Goal: Task Accomplishment & Management: Use online tool/utility

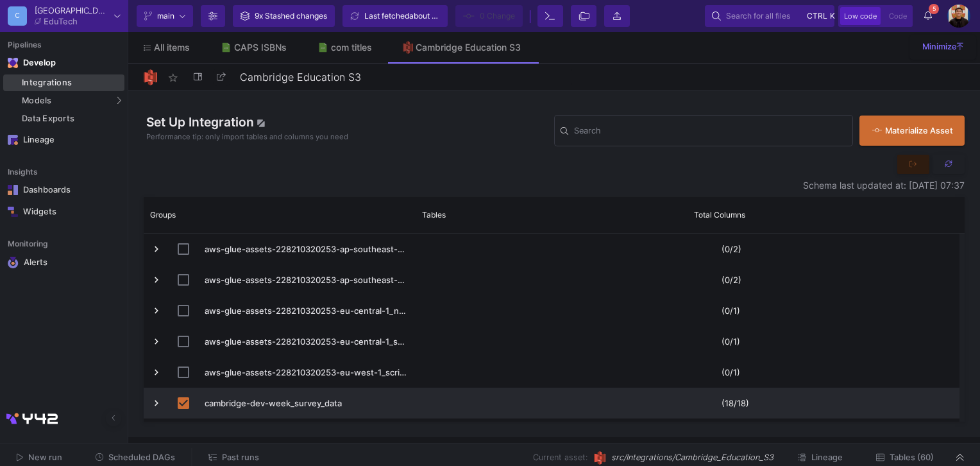
click at [84, 85] on div "Integrations" at bounding box center [71, 83] width 99 height 10
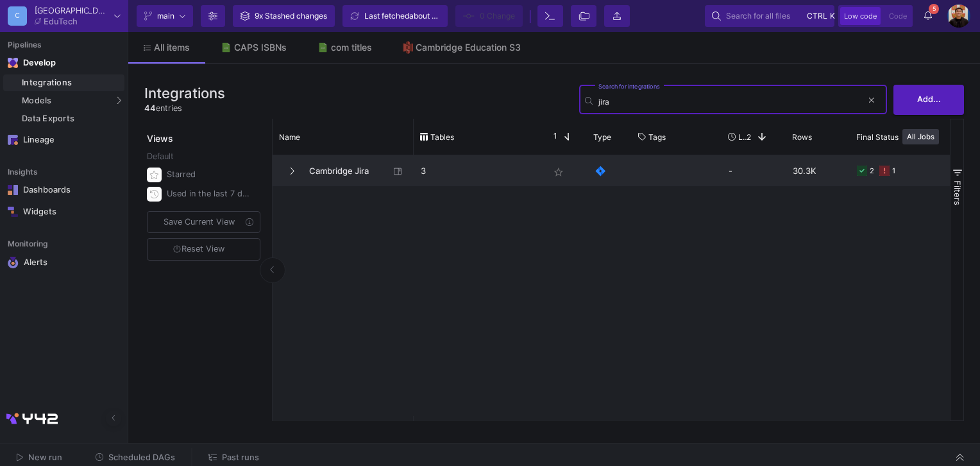
type input "jira"
click at [341, 167] on span "Cambridge Jira" at bounding box center [345, 171] width 88 height 30
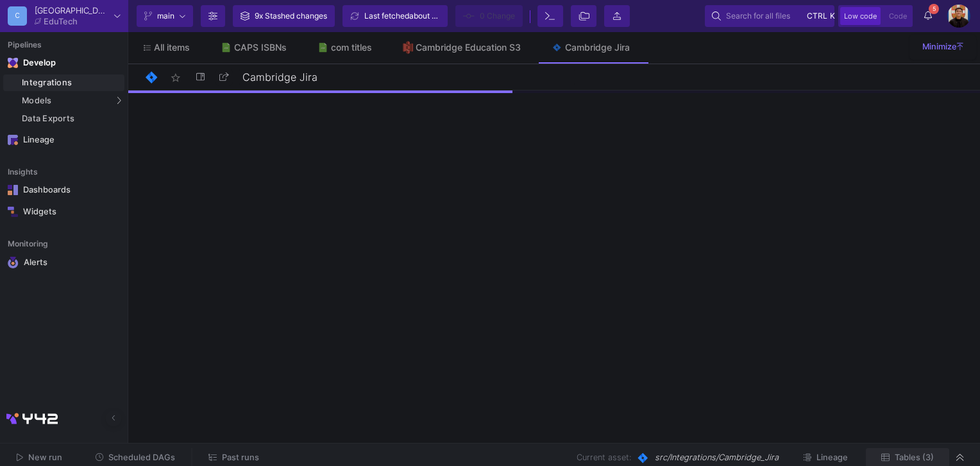
click at [891, 459] on span "Tables (3)" at bounding box center [907, 457] width 53 height 10
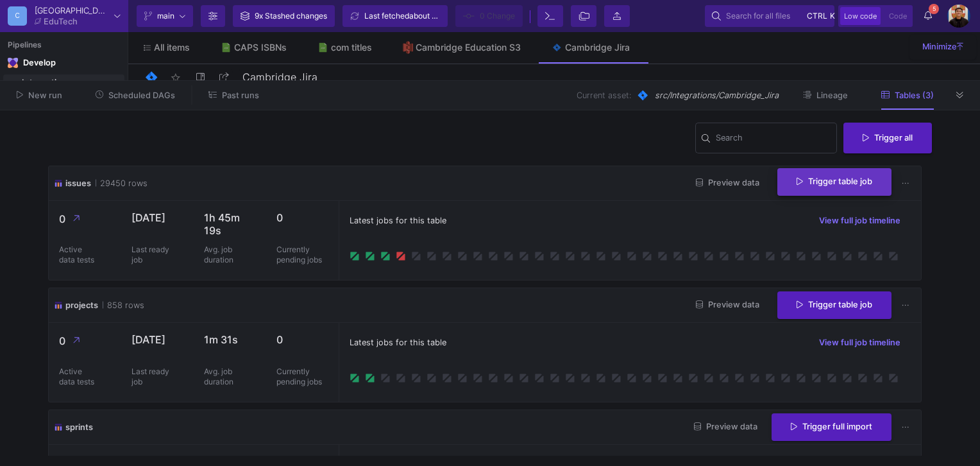
click at [808, 194] on button "Trigger table job" at bounding box center [834, 182] width 114 height 28
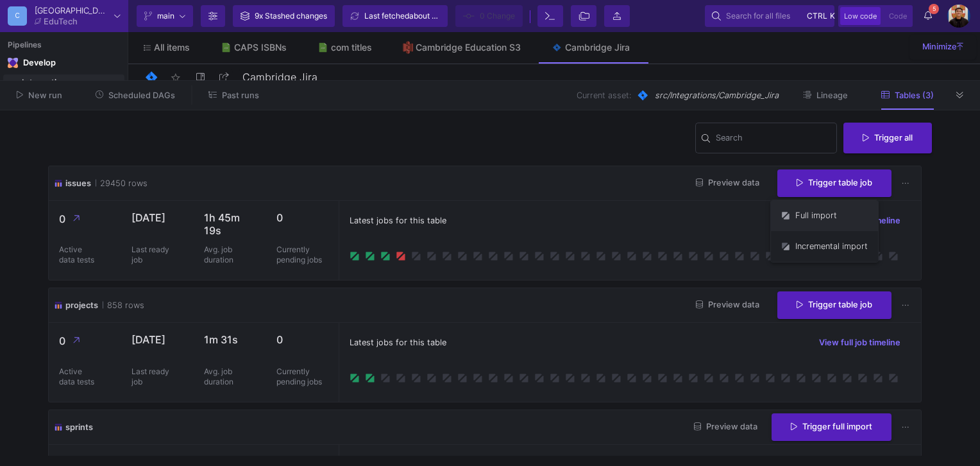
click at [802, 223] on button "Full import" at bounding box center [824, 215] width 107 height 31
click at [723, 187] on span "Preview data" at bounding box center [727, 183] width 63 height 10
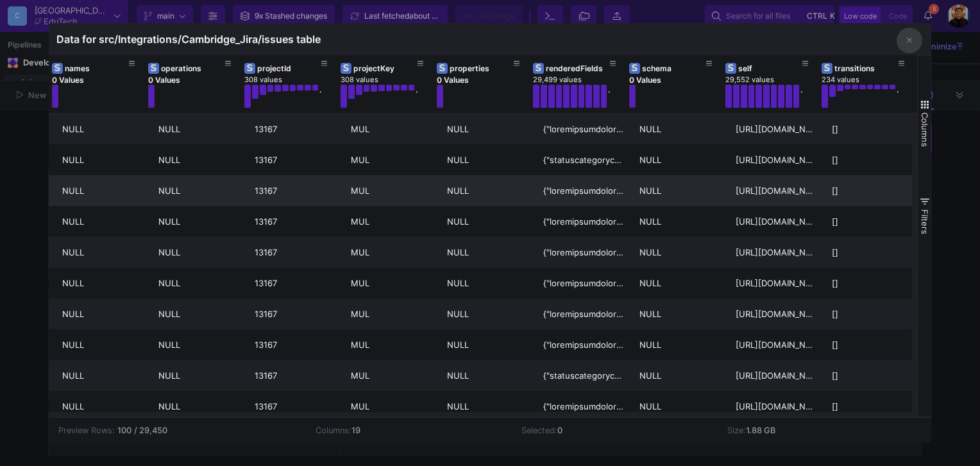
scroll to position [0, 828]
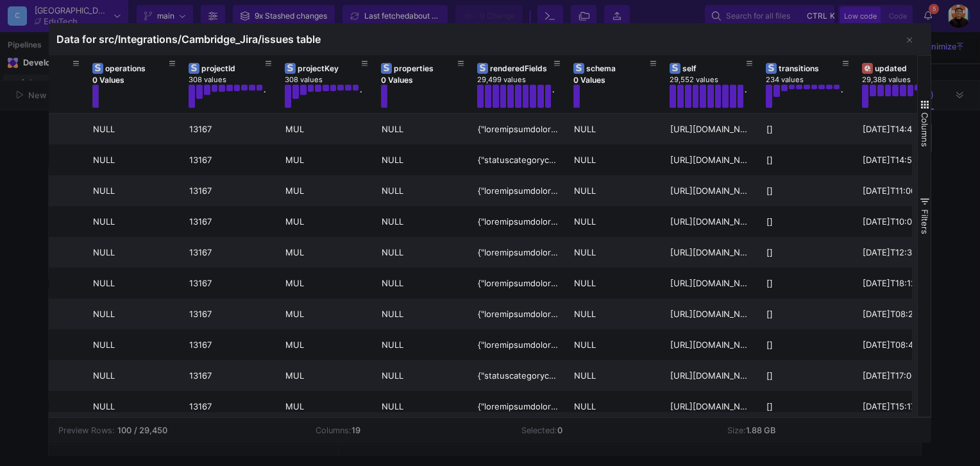
click at [955, 163] on div at bounding box center [490, 233] width 980 height 466
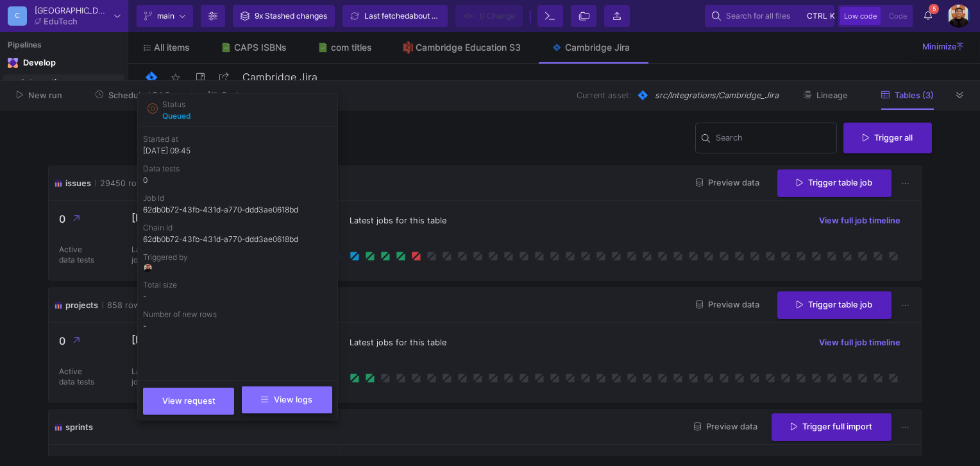
click at [278, 405] on button "View logs" at bounding box center [287, 399] width 90 height 27
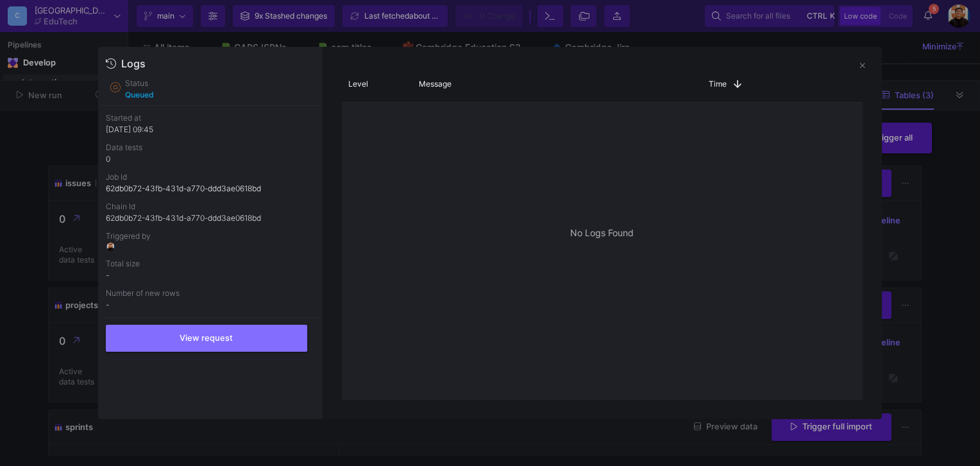
click at [907, 177] on div at bounding box center [490, 233] width 980 height 466
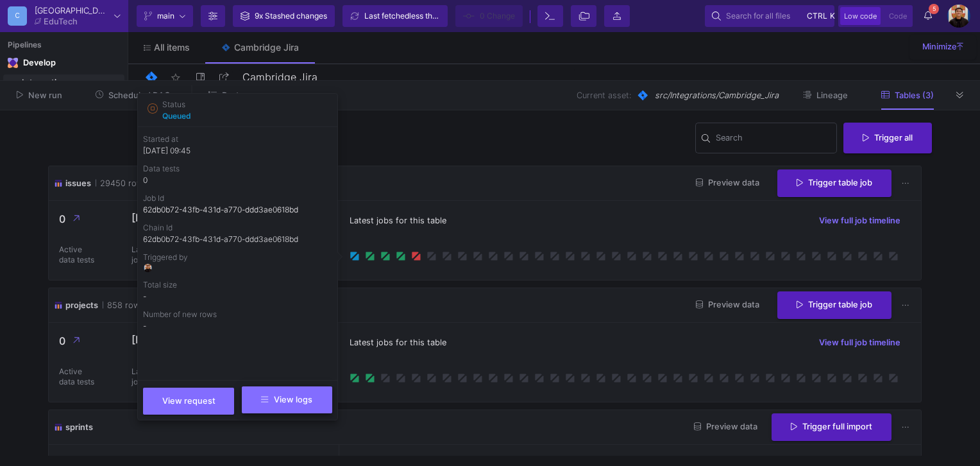
click at [305, 390] on button "View logs" at bounding box center [287, 399] width 90 height 27
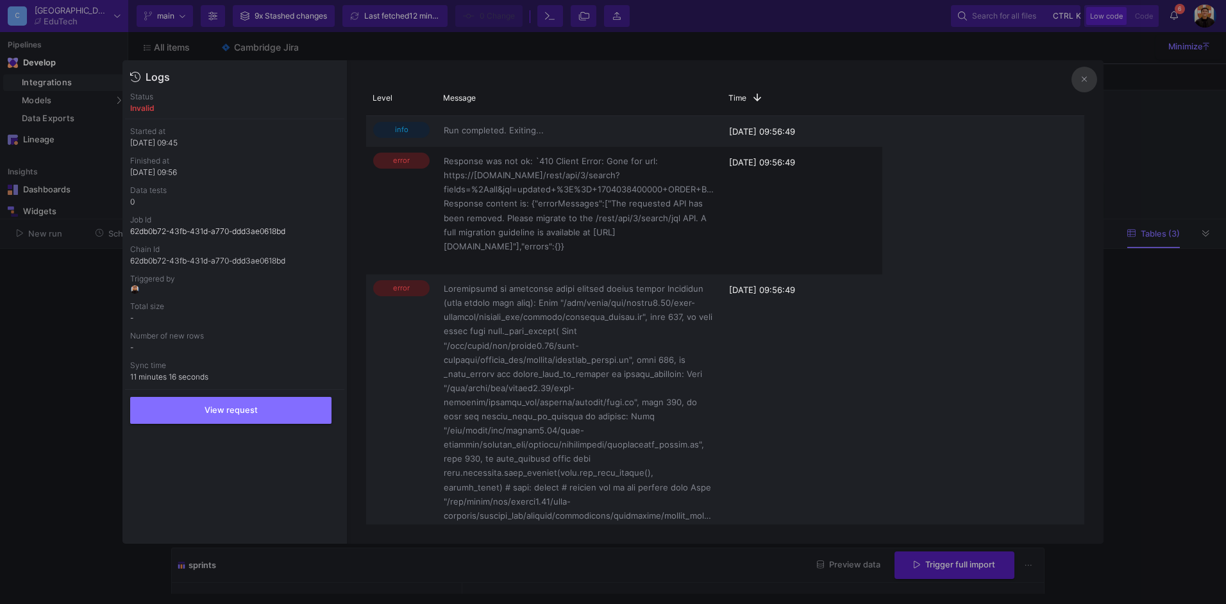
click at [979, 197] on div at bounding box center [613, 302] width 1226 height 604
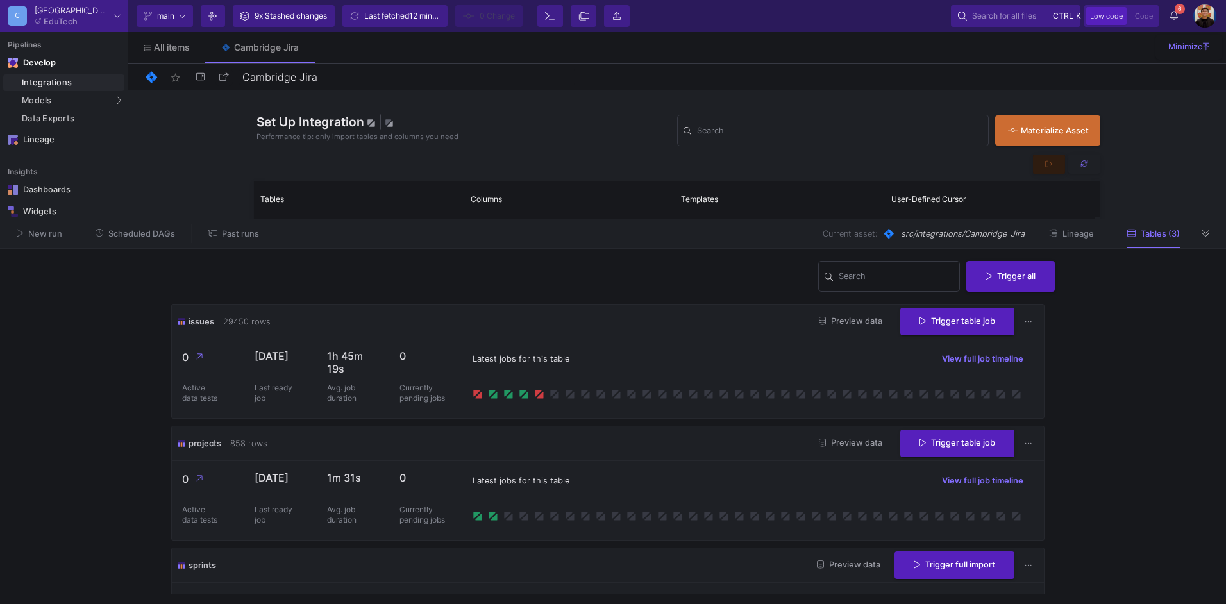
click at [660, 392] on icon at bounding box center [661, 393] width 6 height 6
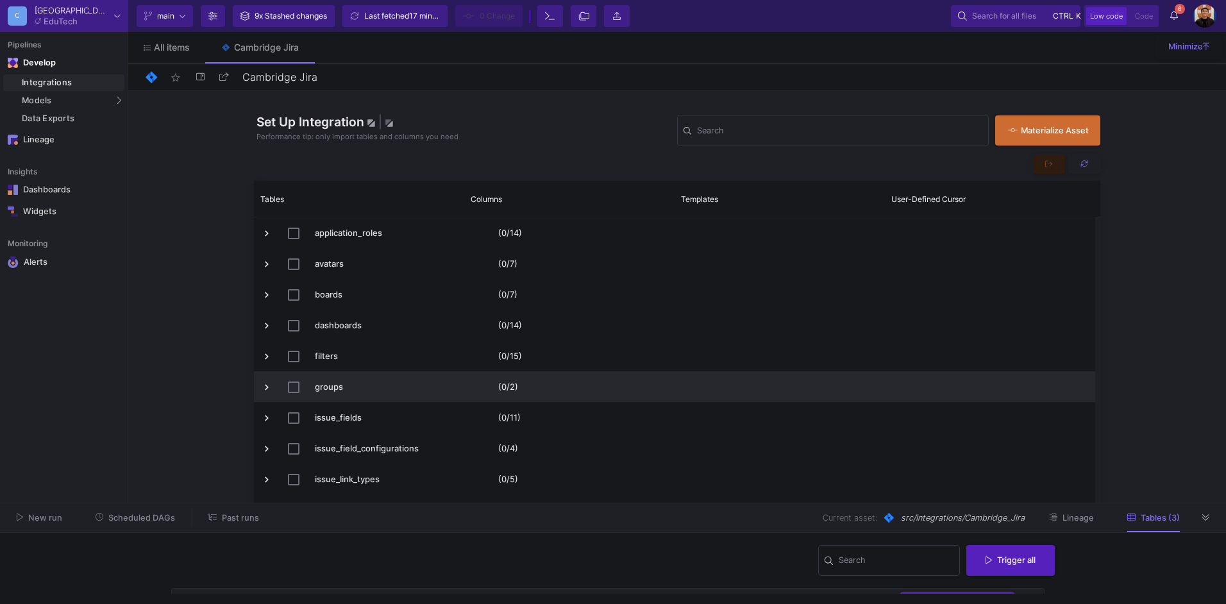
drag, startPoint x: 682, startPoint y: 219, endPoint x: 404, endPoint y: 387, distance: 325.4
click at [648, 465] on div at bounding box center [613, 503] width 1226 height 1
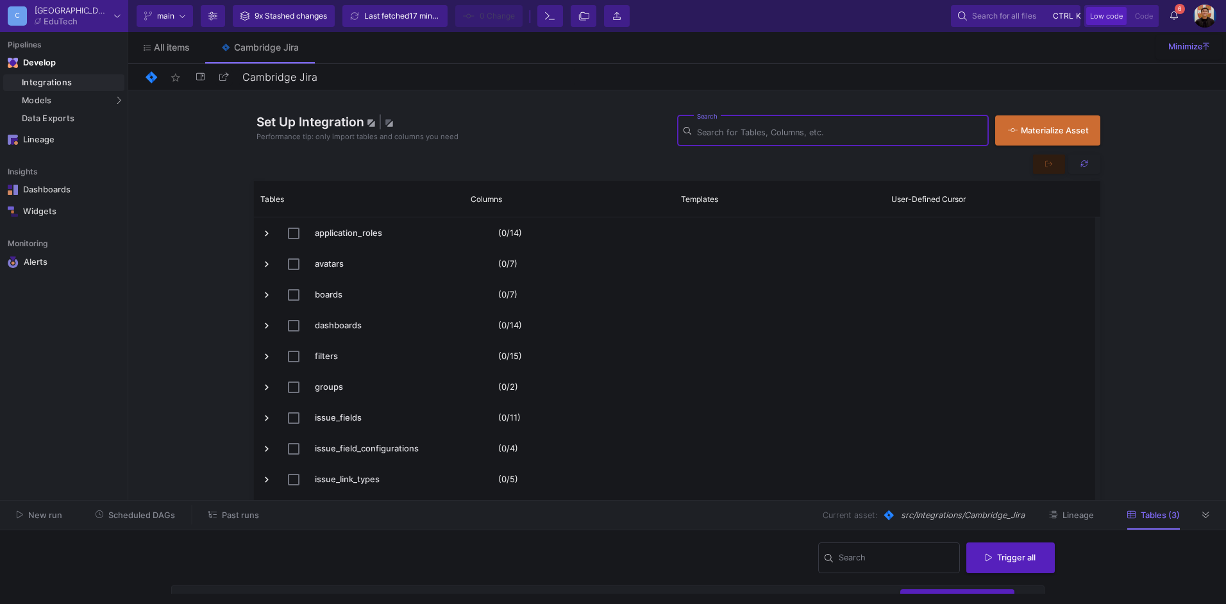
click at [789, 133] on input "Search" at bounding box center [839, 133] width 285 height 10
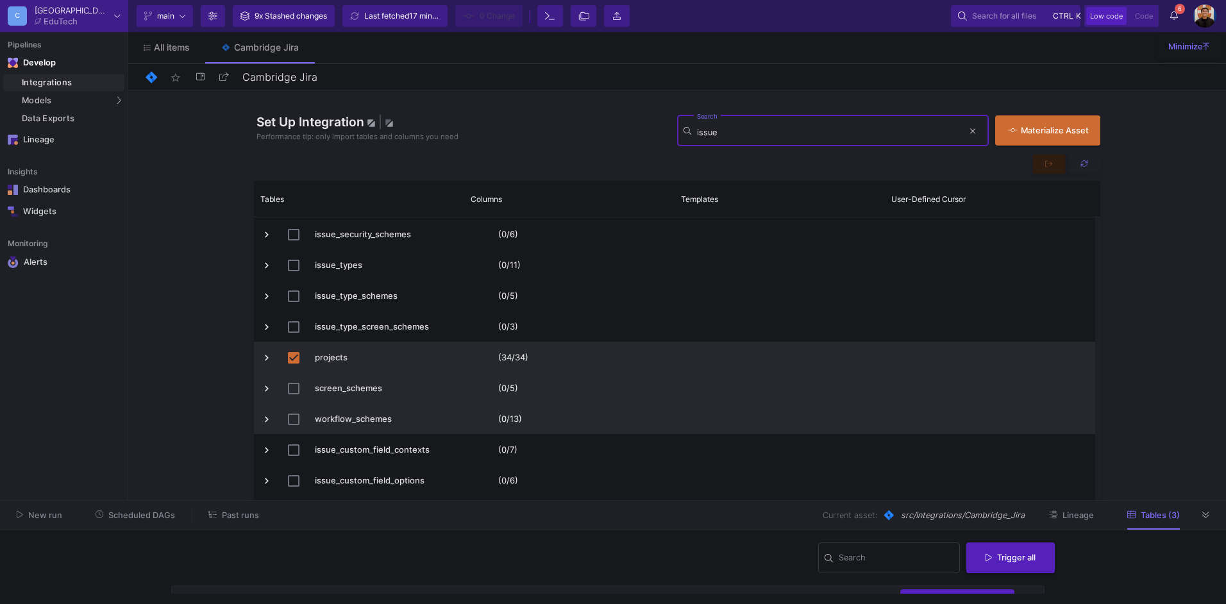
scroll to position [297, 0]
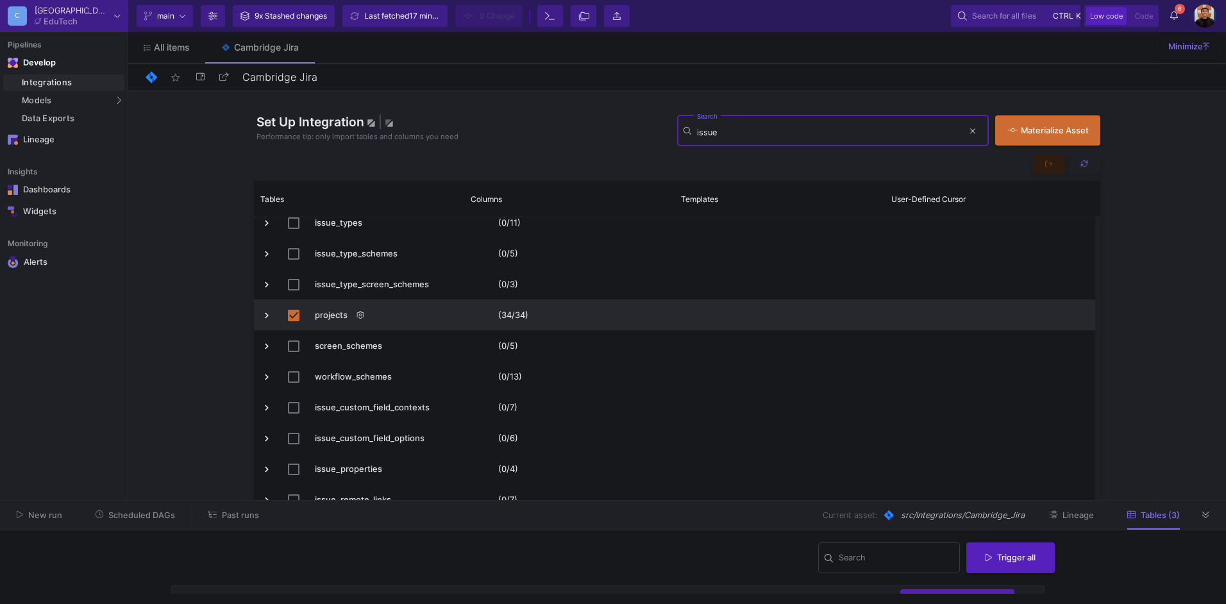
type input "issue"
click at [266, 315] on span "Press SPACE to deselect this row." at bounding box center [267, 316] width 12 height 12
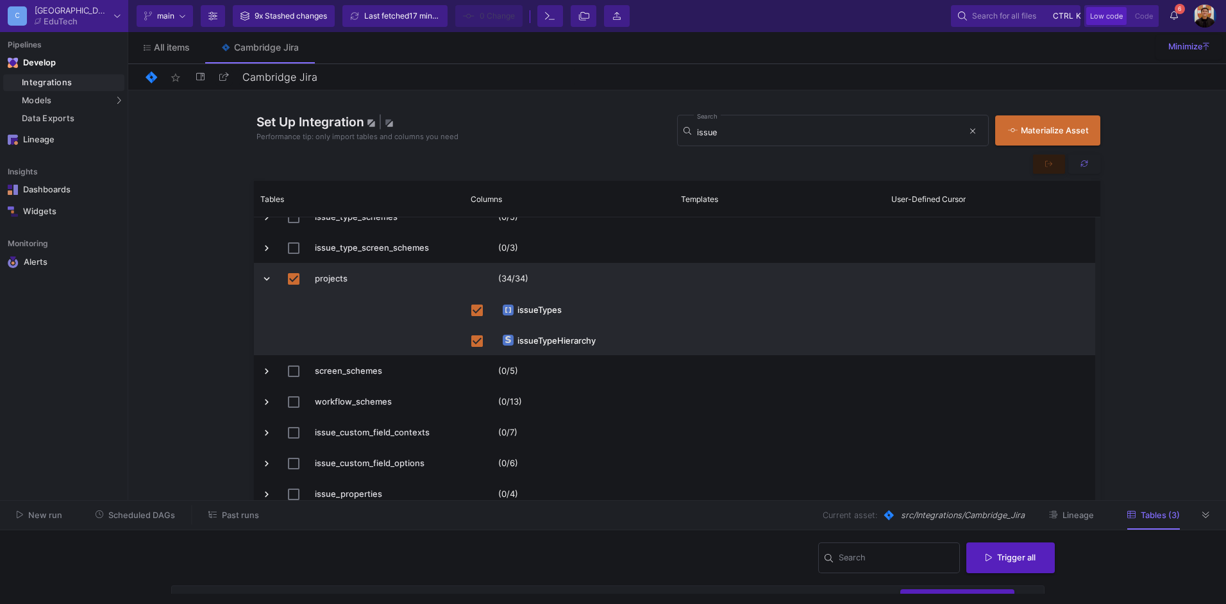
scroll to position [321, 0]
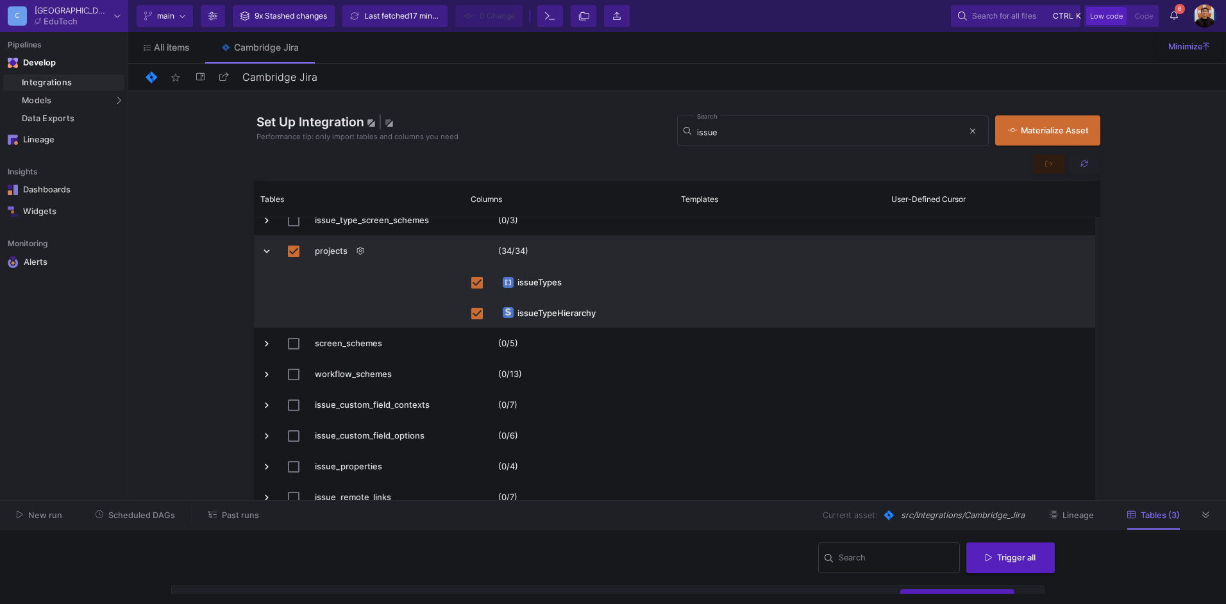
click at [583, 251] on span "(34/34)" at bounding box center [582, 251] width 169 height 30
click at [979, 465] on span "Tables (3)" at bounding box center [1160, 515] width 39 height 10
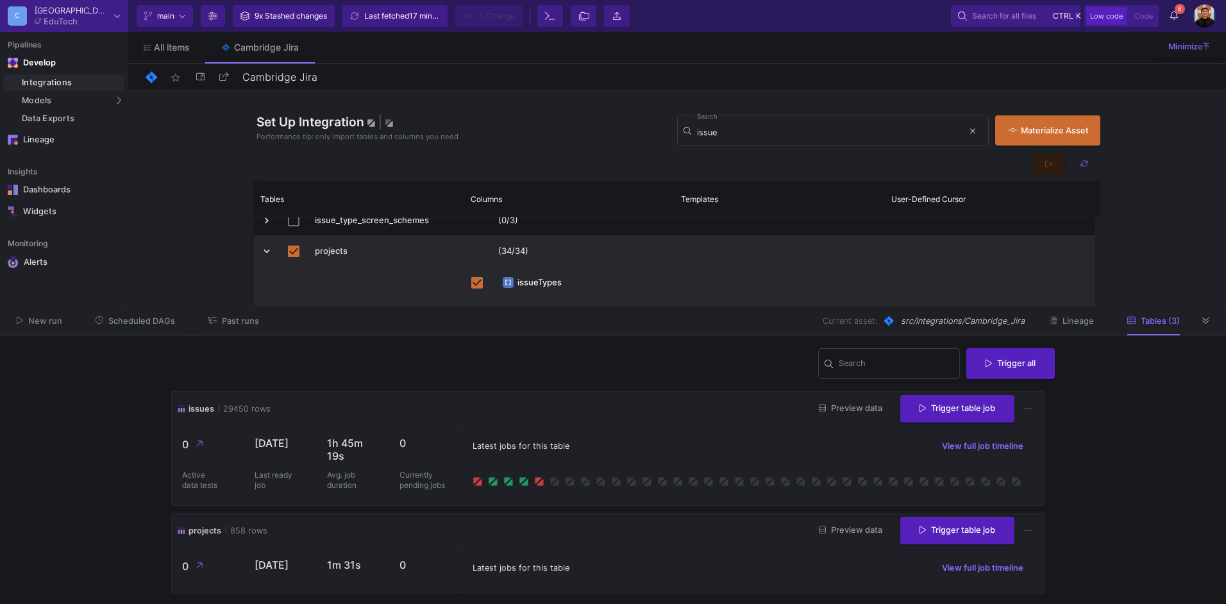
drag, startPoint x: 723, startPoint y: 499, endPoint x: 718, endPoint y: 305, distance: 193.7
click at [718, 302] on as-split "C Cambridge EduTech Current branch main Branch Options 9x Stashed changes Last …" at bounding box center [613, 302] width 1226 height 604
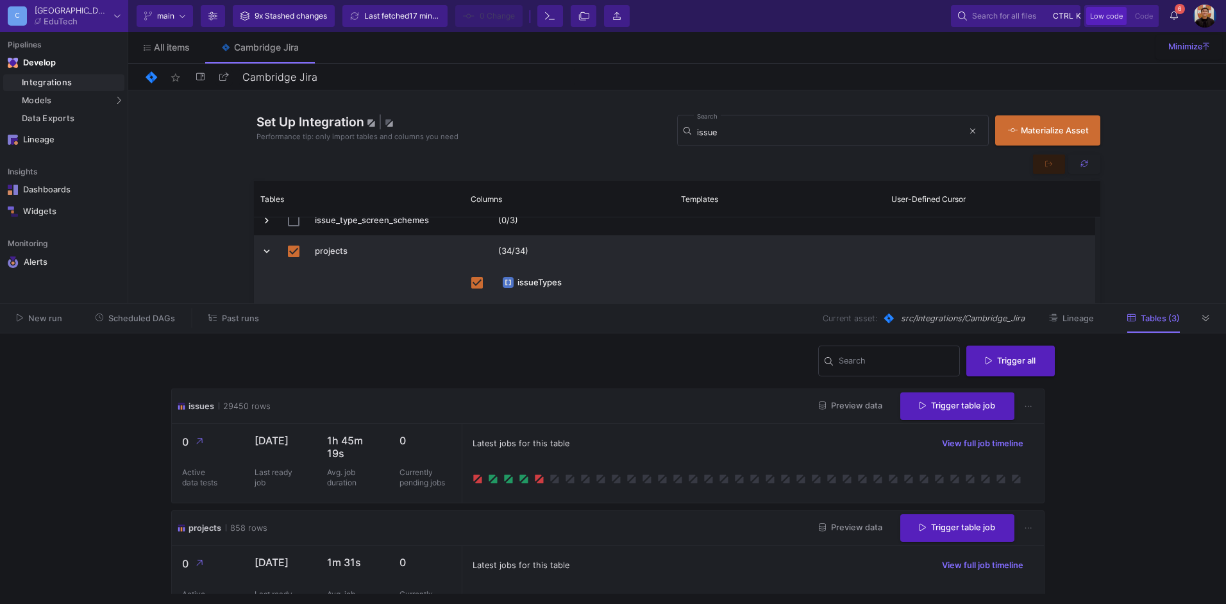
click at [844, 404] on span "Preview data" at bounding box center [850, 406] width 63 height 10
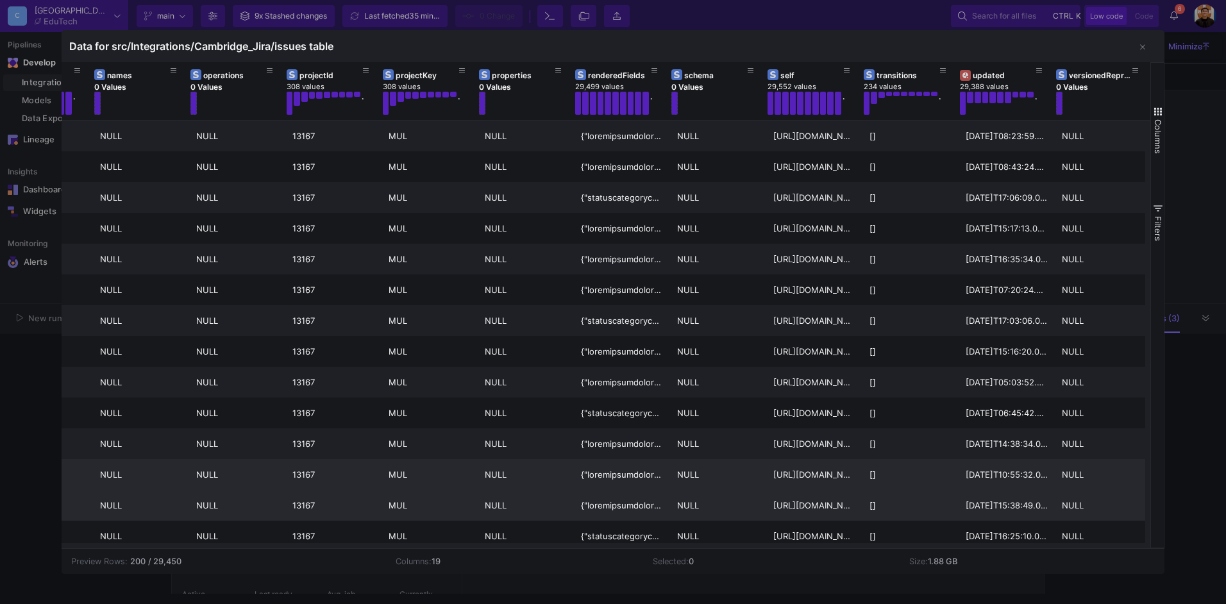
scroll to position [192, 0]
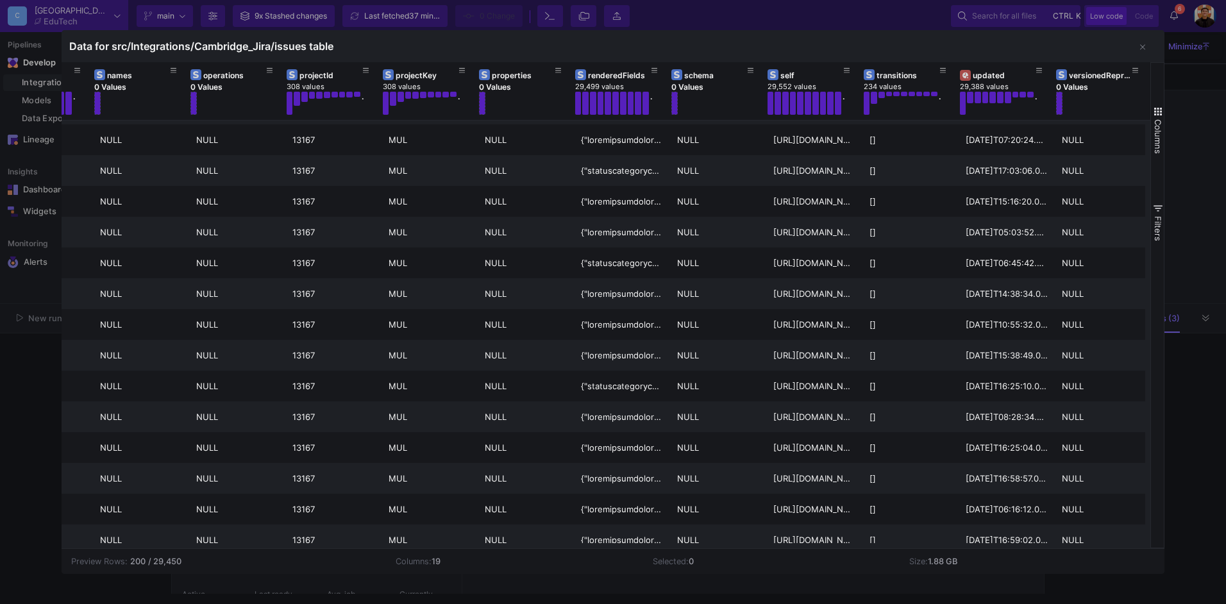
scroll to position [385, 0]
